Goal: Find specific page/section: Find specific page/section

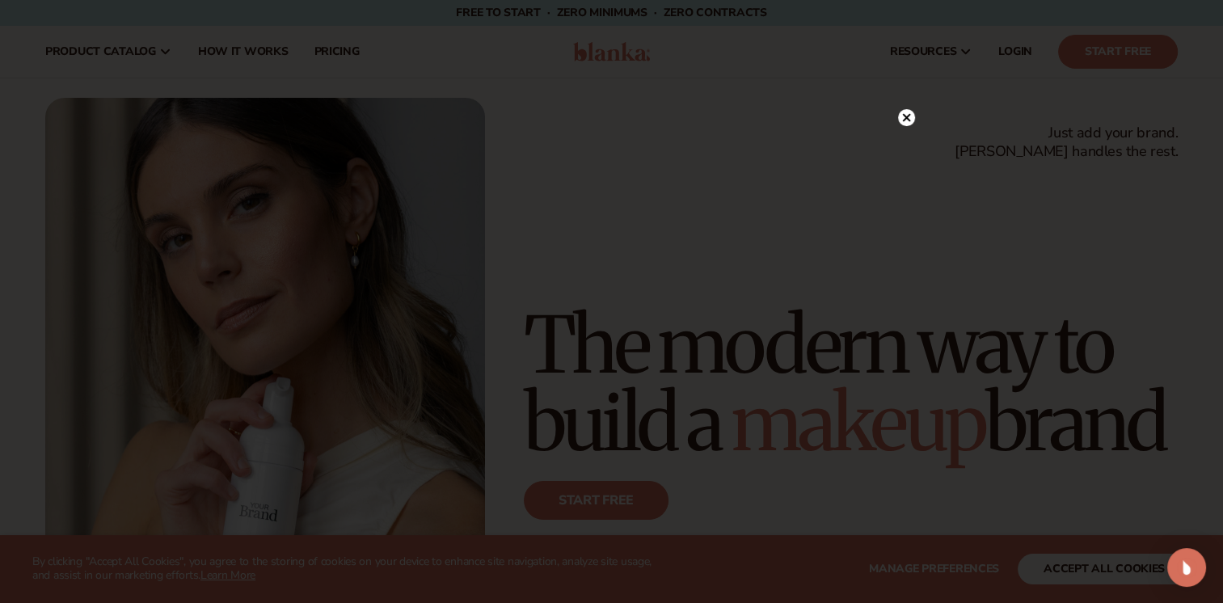
click at [899, 115] on circle at bounding box center [906, 117] width 17 height 17
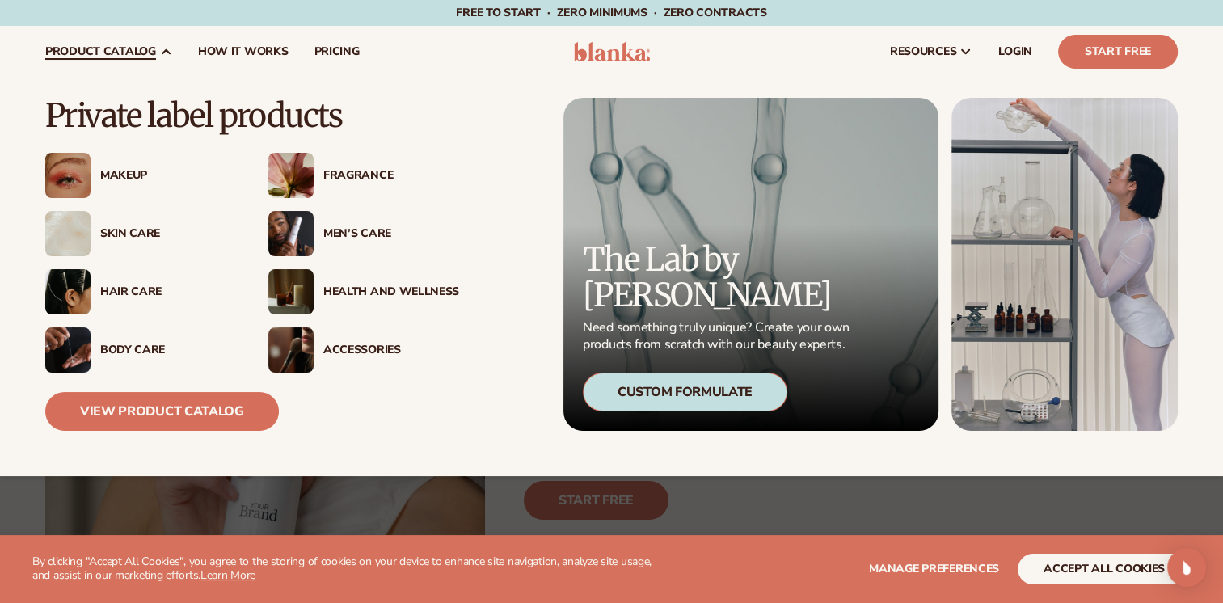
click at [141, 52] on span "product catalog" at bounding box center [100, 51] width 111 height 13
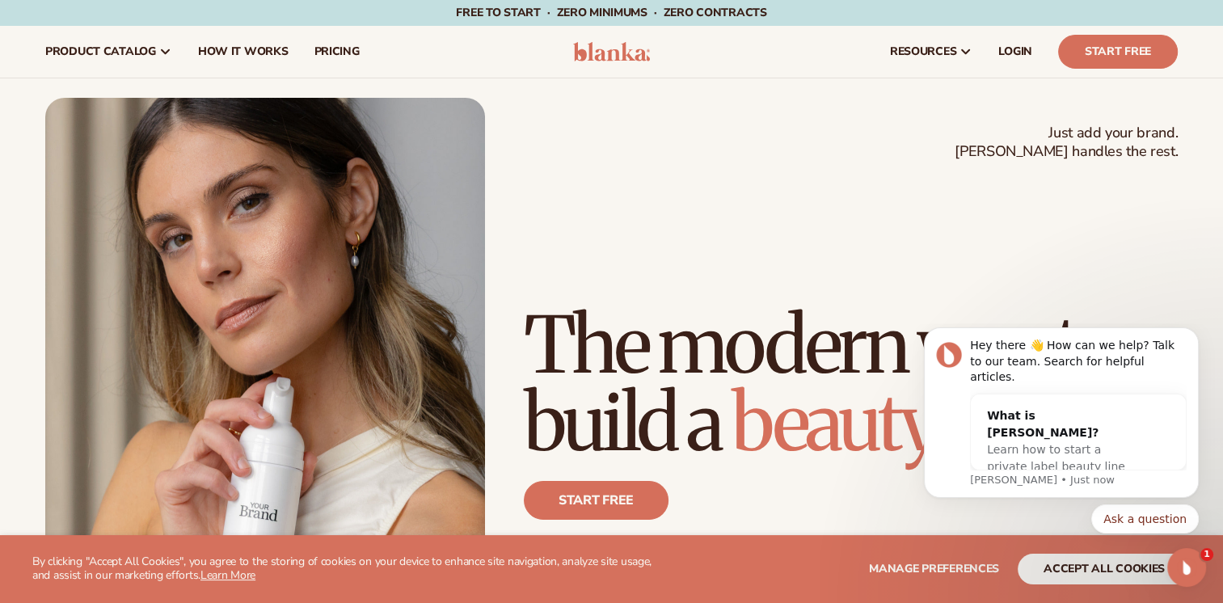
click at [1148, 306] on h1 "The modern way to build a beauty brand" at bounding box center [851, 383] width 654 height 155
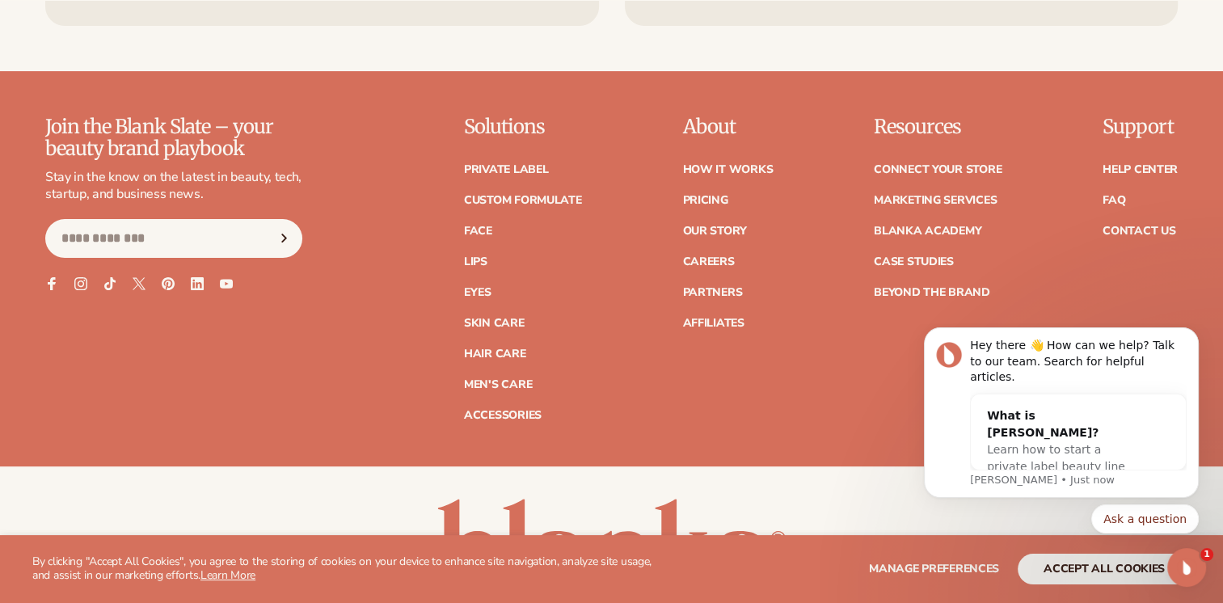
scroll to position [6567, 0]
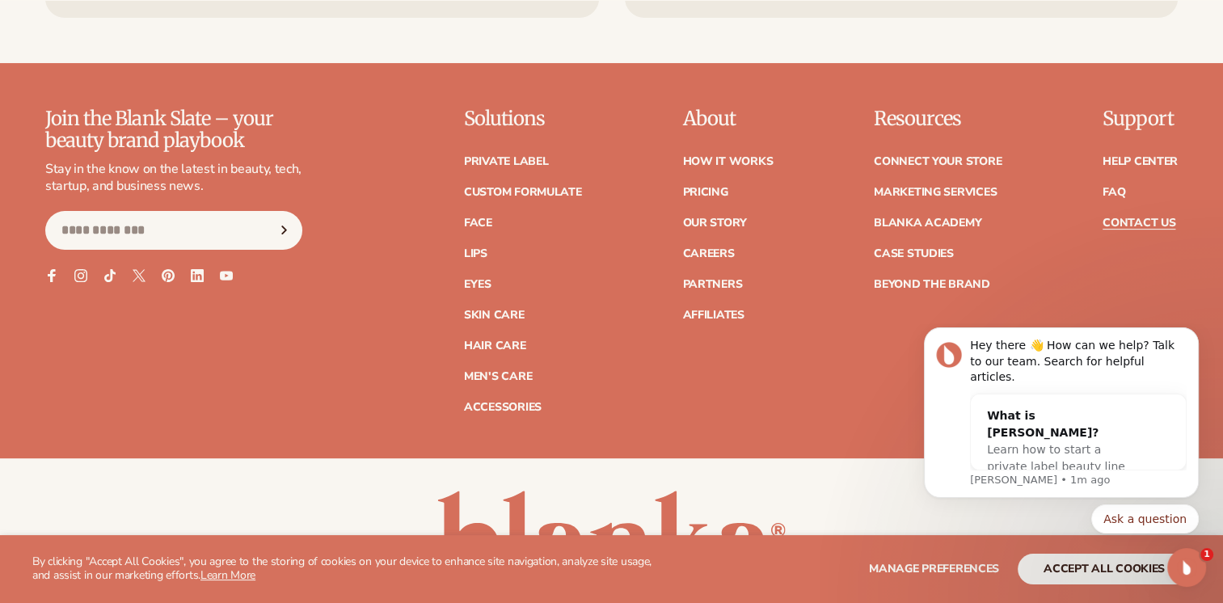
click at [1125, 217] on link "Contact Us" at bounding box center [1138, 222] width 73 height 11
click at [866, 338] on div "Join the Blank Slate – your beauty brand playbook Stay in the know on the lates…" at bounding box center [611, 260] width 1132 height 304
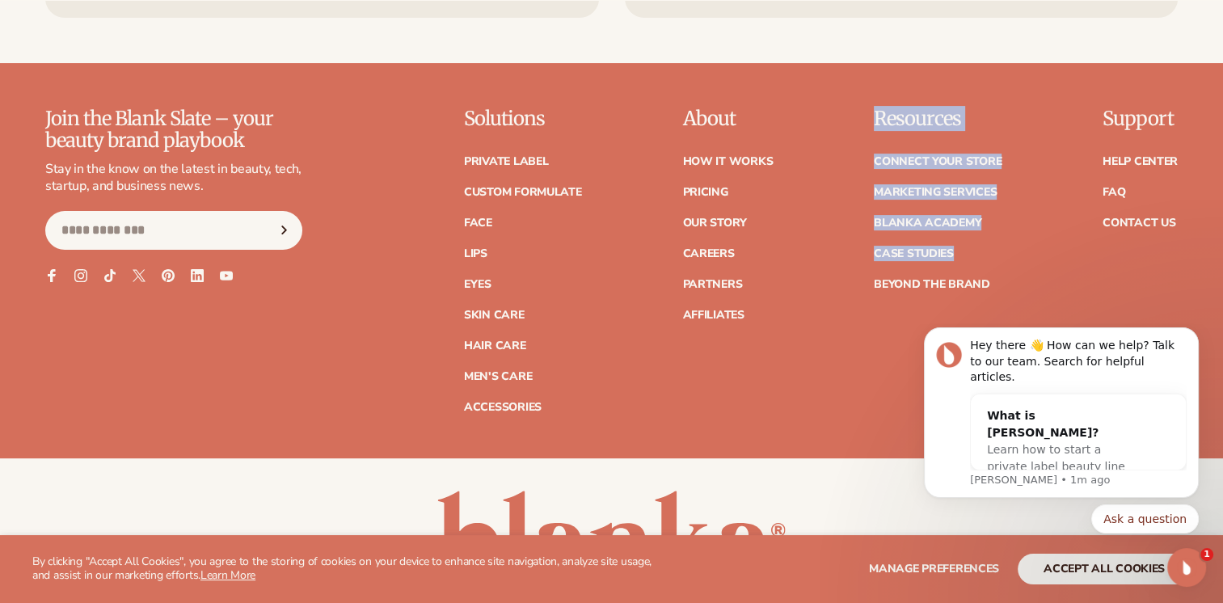
drag, startPoint x: 866, startPoint y: 338, endPoint x: 762, endPoint y: 363, distance: 107.2
click at [762, 363] on div "Join the Blank Slate – your beauty brand playbook Stay in the know on the lates…" at bounding box center [611, 260] width 1132 height 304
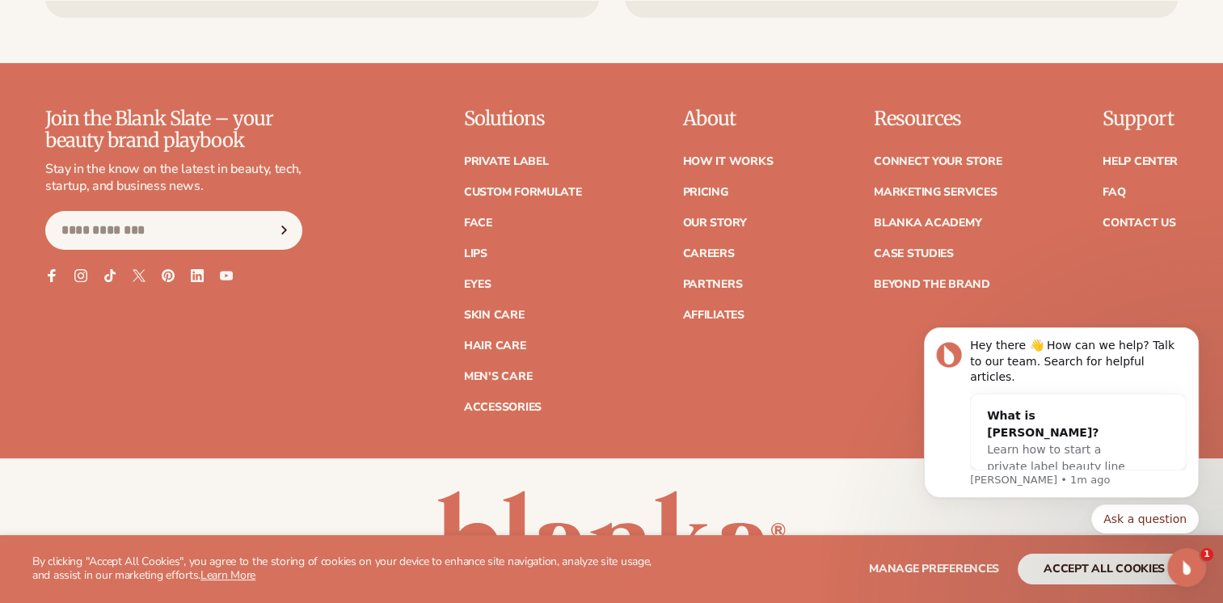
drag, startPoint x: 762, startPoint y: 363, endPoint x: 1025, endPoint y: 284, distance: 274.1
click at [1025, 284] on div "Join the Blank Slate – your beauty brand playbook Stay in the know on the lates…" at bounding box center [611, 260] width 1132 height 304
click at [735, 310] on link "Affiliates" at bounding box center [712, 315] width 61 height 11
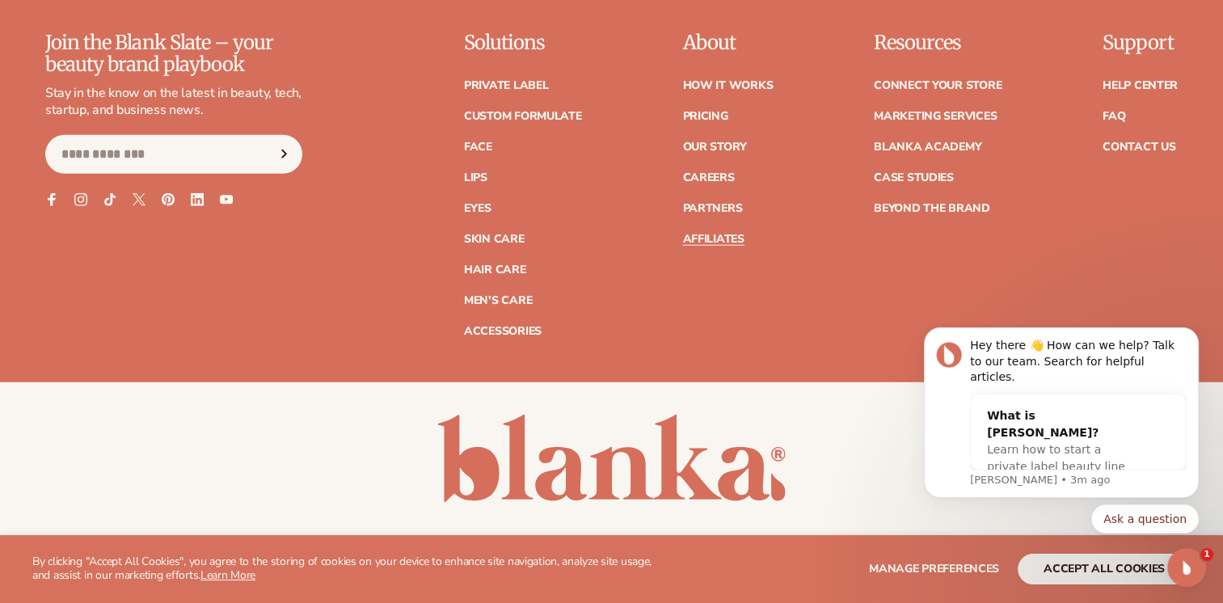
scroll to position [4333, 0]
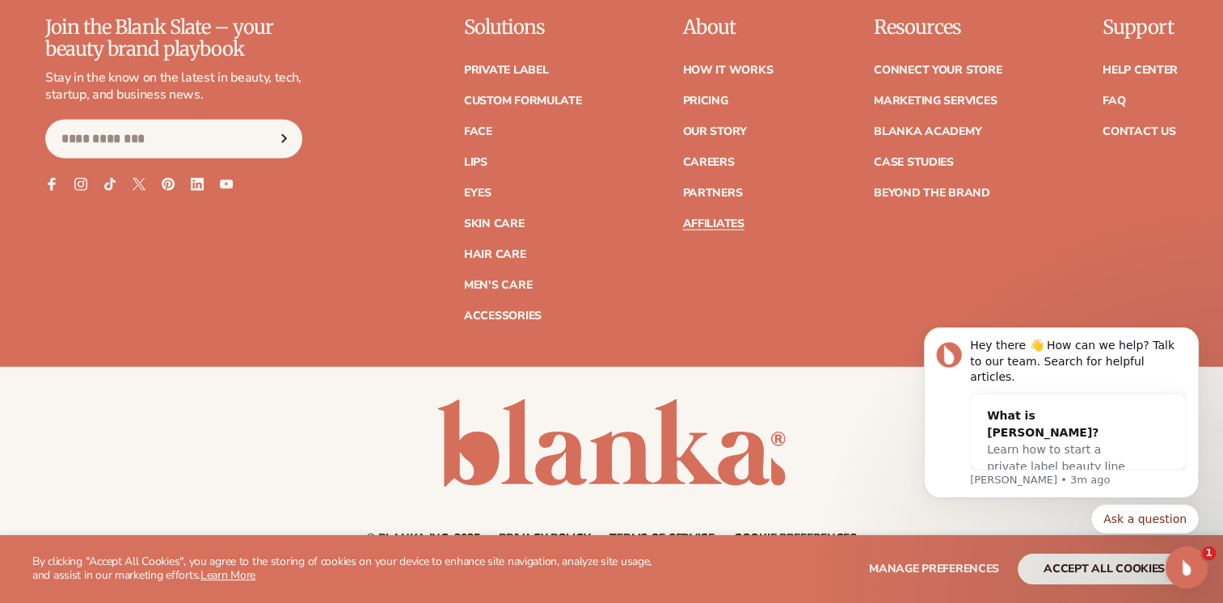
click at [1197, 567] on div "Open Intercom Messenger" at bounding box center [1183, 564] width 53 height 53
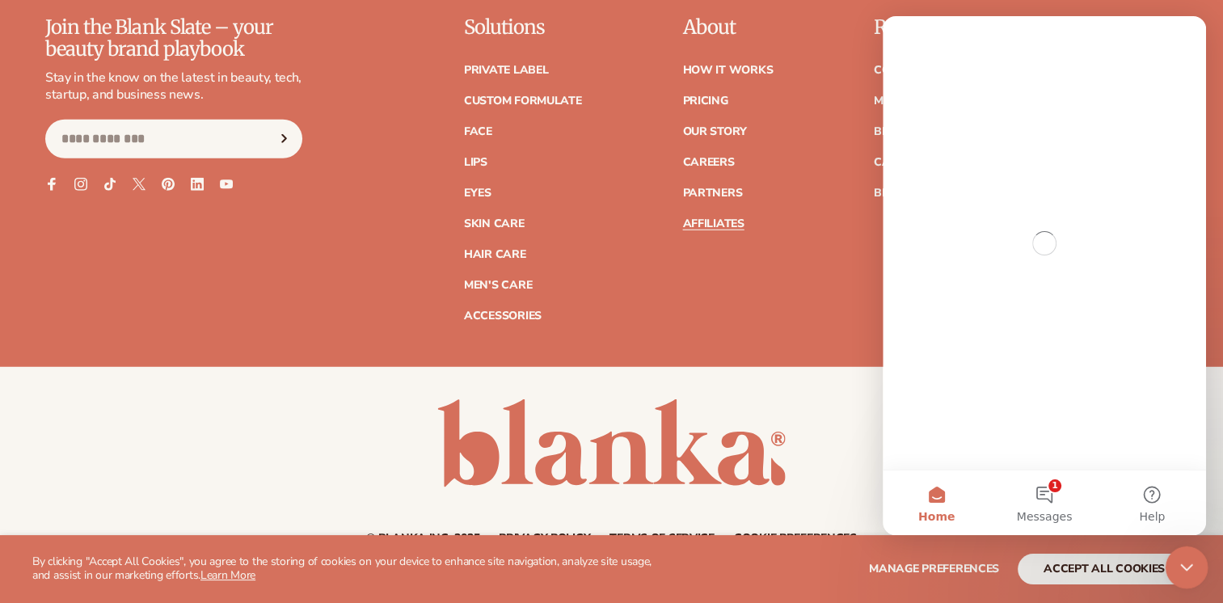
scroll to position [0, 0]
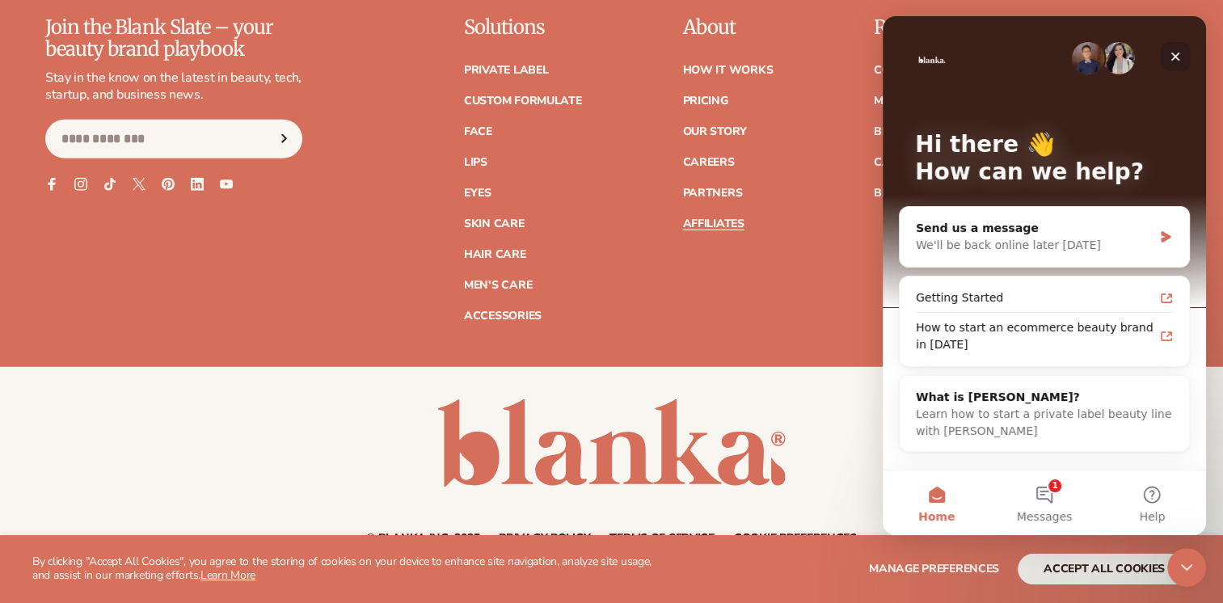
click at [1174, 57] on icon "Close" at bounding box center [1175, 56] width 13 height 13
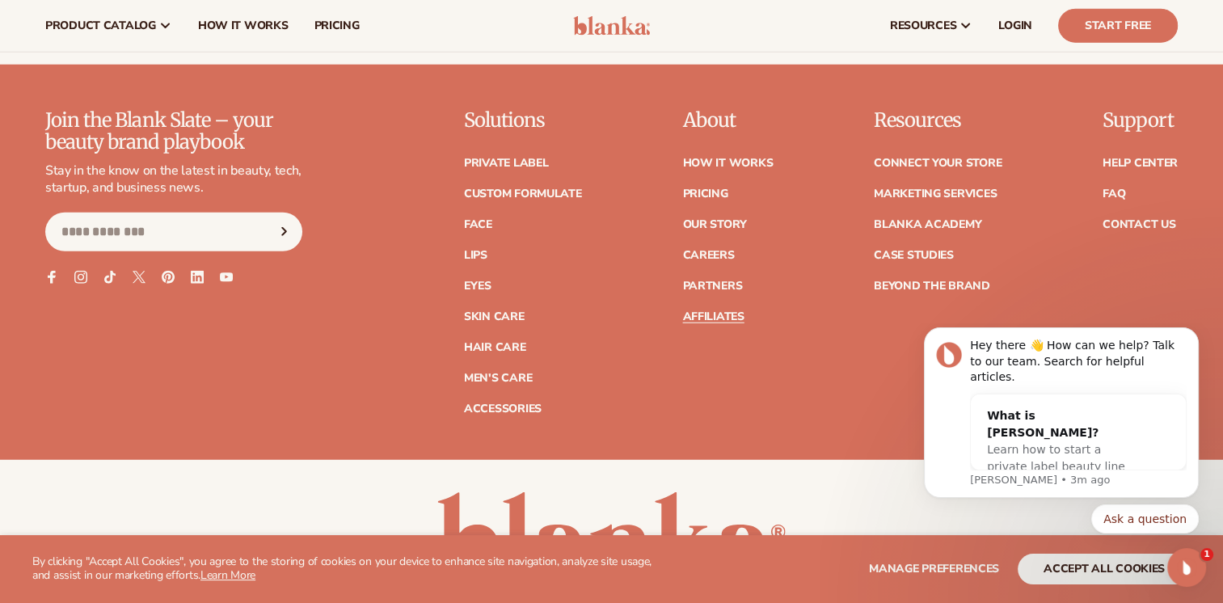
scroll to position [4127, 0]
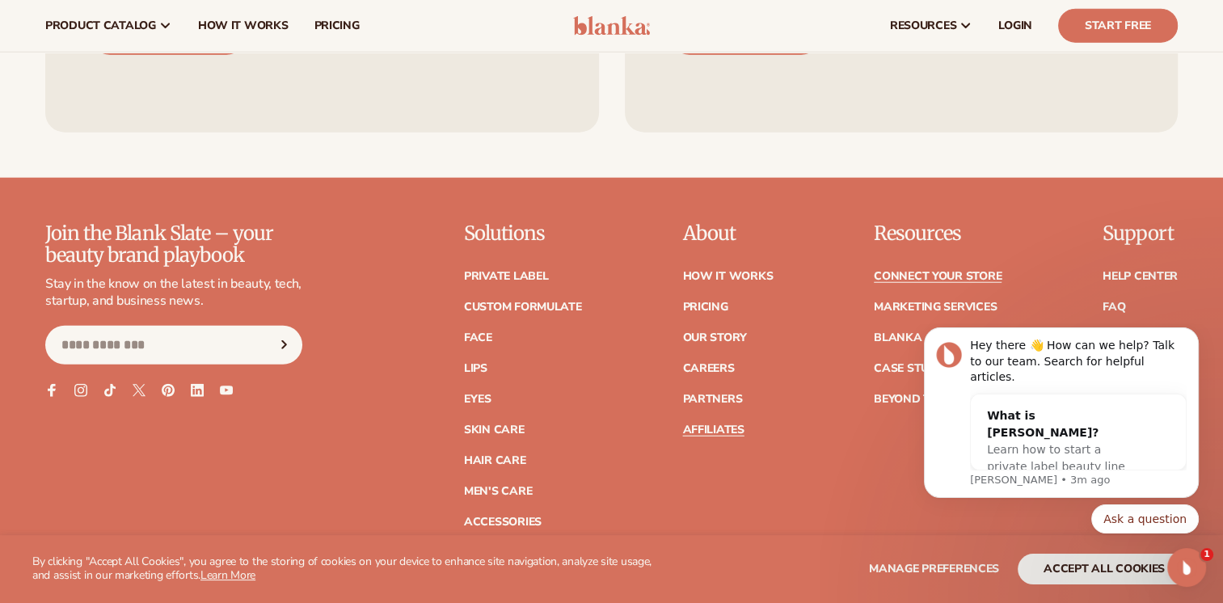
click at [933, 271] on link "Connect your store" at bounding box center [938, 276] width 128 height 11
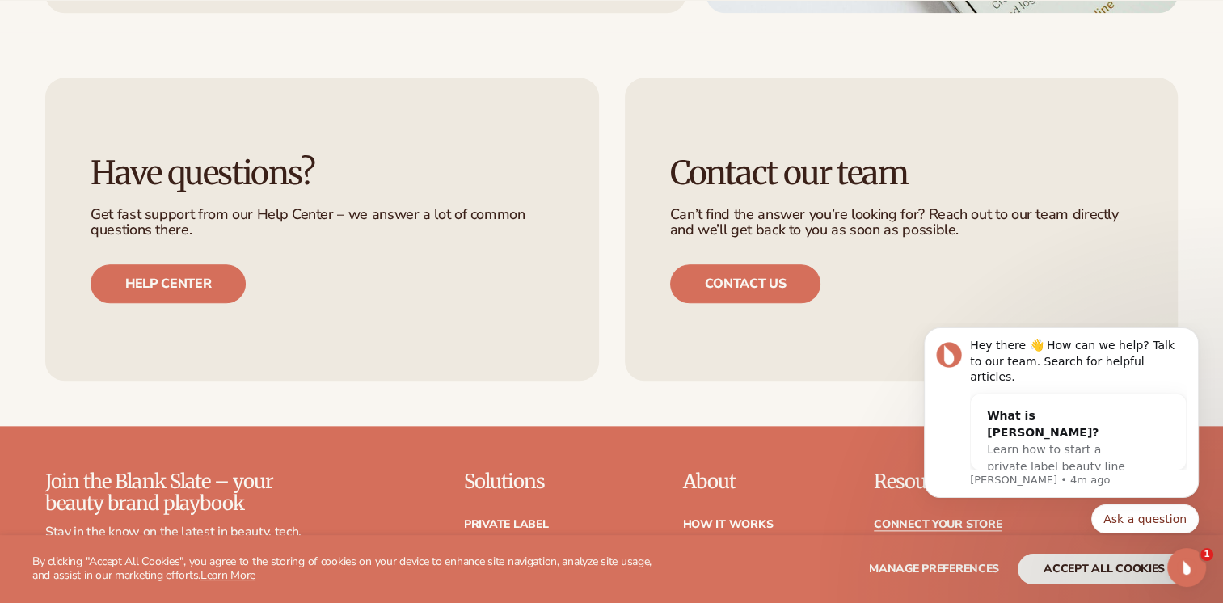
scroll to position [1769, 0]
